Goal: Task Accomplishment & Management: Use online tool/utility

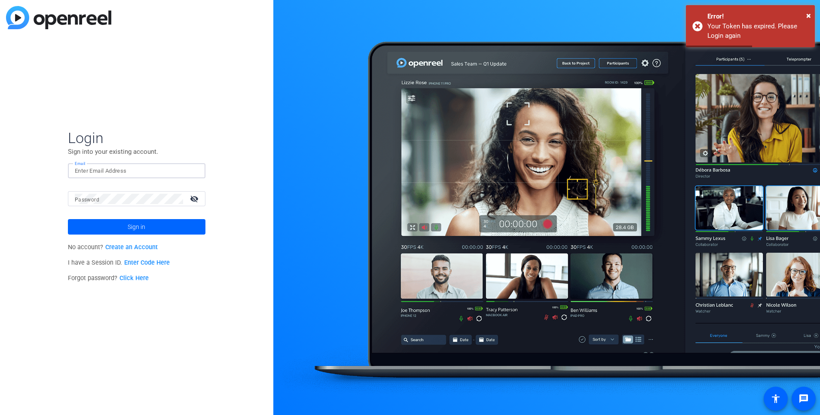
click at [179, 175] on input "Email" at bounding box center [137, 171] width 124 height 10
type input "[EMAIL_ADDRESS][DOMAIN_NAME]"
click at [169, 205] on div at bounding box center [129, 198] width 108 height 15
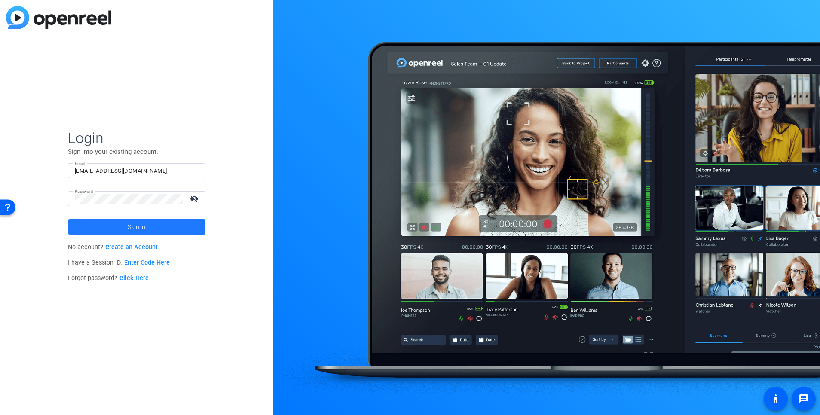
click at [159, 221] on span at bounding box center [137, 227] width 138 height 21
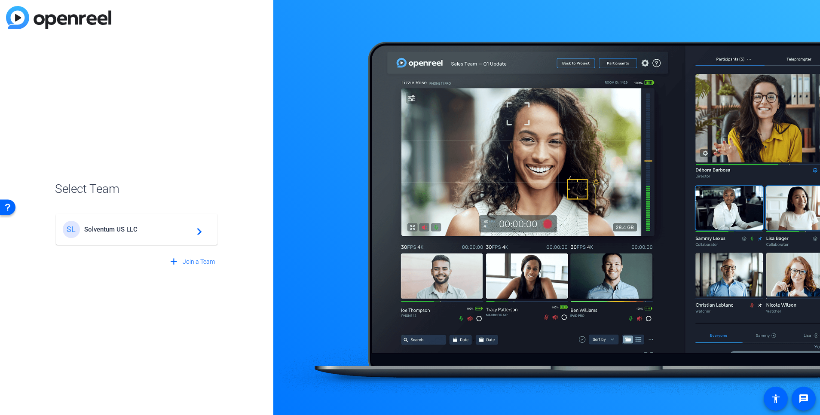
click at [175, 231] on span "Solventum US LLC" at bounding box center [137, 230] width 107 height 8
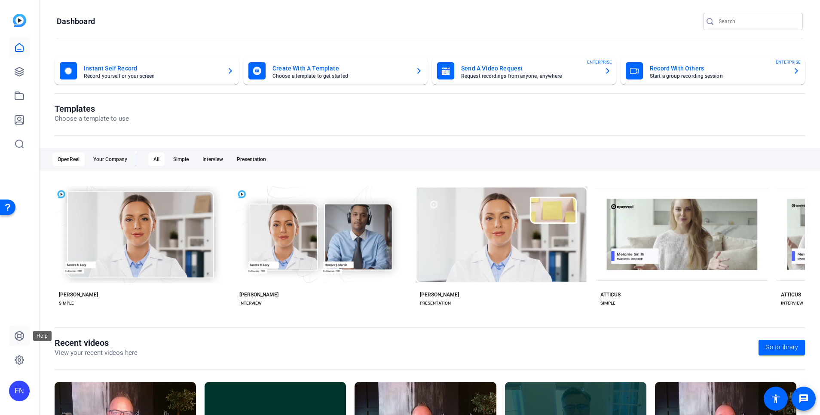
click at [19, 336] on icon at bounding box center [19, 336] width 10 height 10
click at [777, 399] on mat-icon "accessibility" at bounding box center [776, 399] width 10 height 10
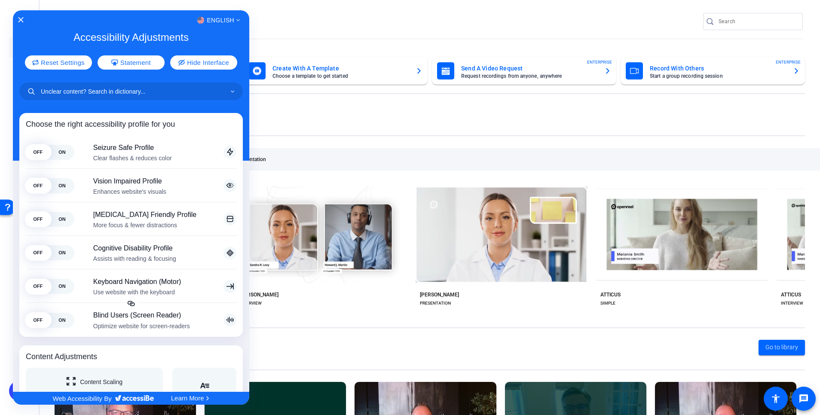
click at [813, 401] on div at bounding box center [410, 207] width 820 height 415
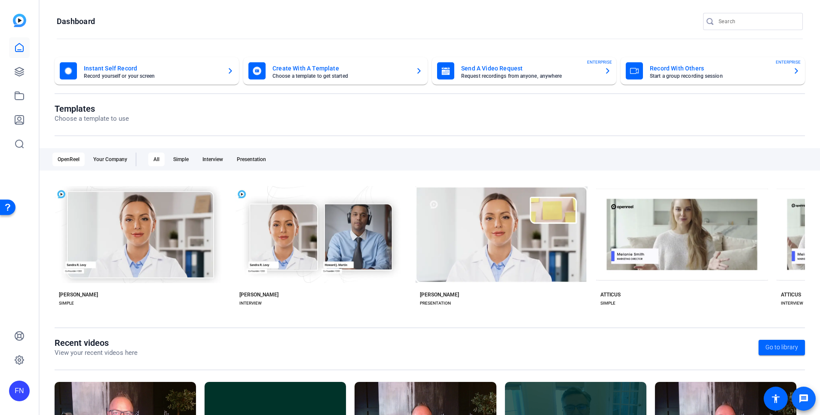
click at [809, 400] on mat-icon "message" at bounding box center [804, 399] width 10 height 10
